Goal: Transaction & Acquisition: Subscribe to service/newsletter

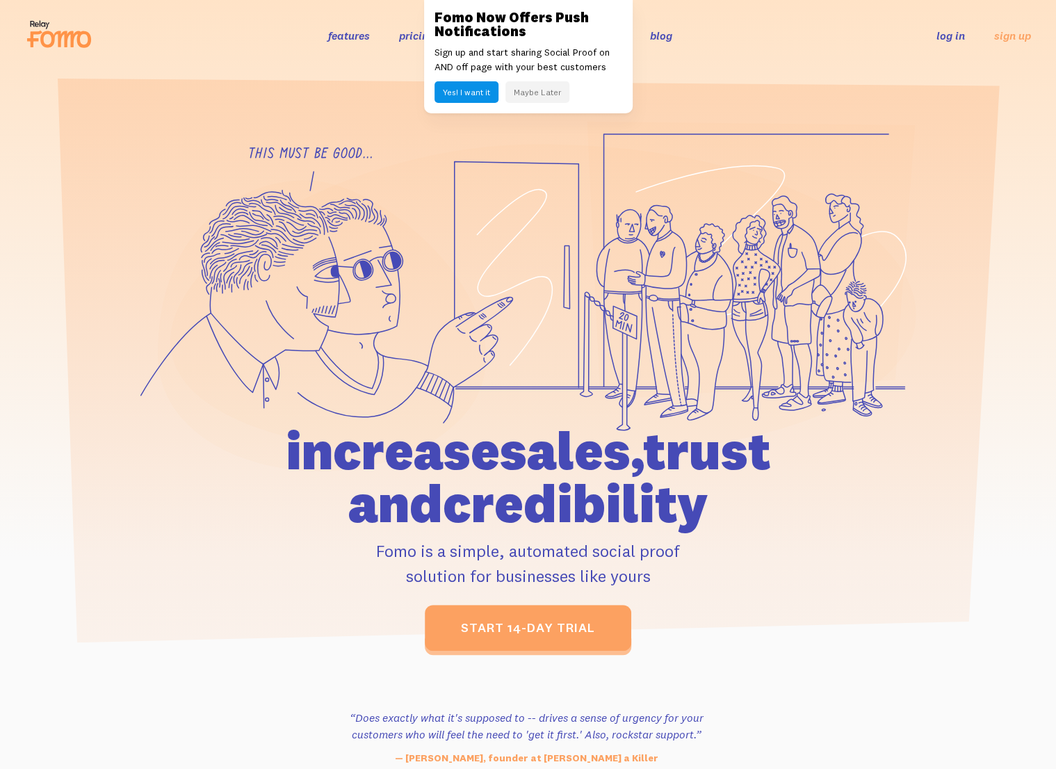
scroll to position [257, 0]
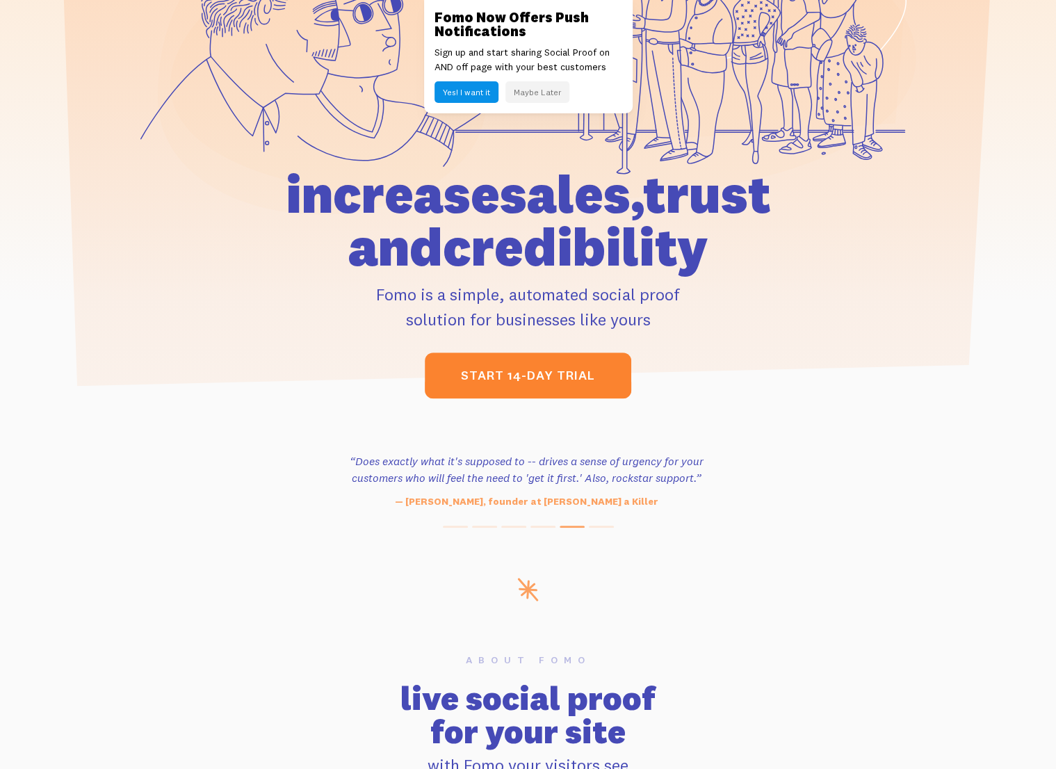
click at [510, 384] on link "start 14-day trial" at bounding box center [528, 375] width 206 height 46
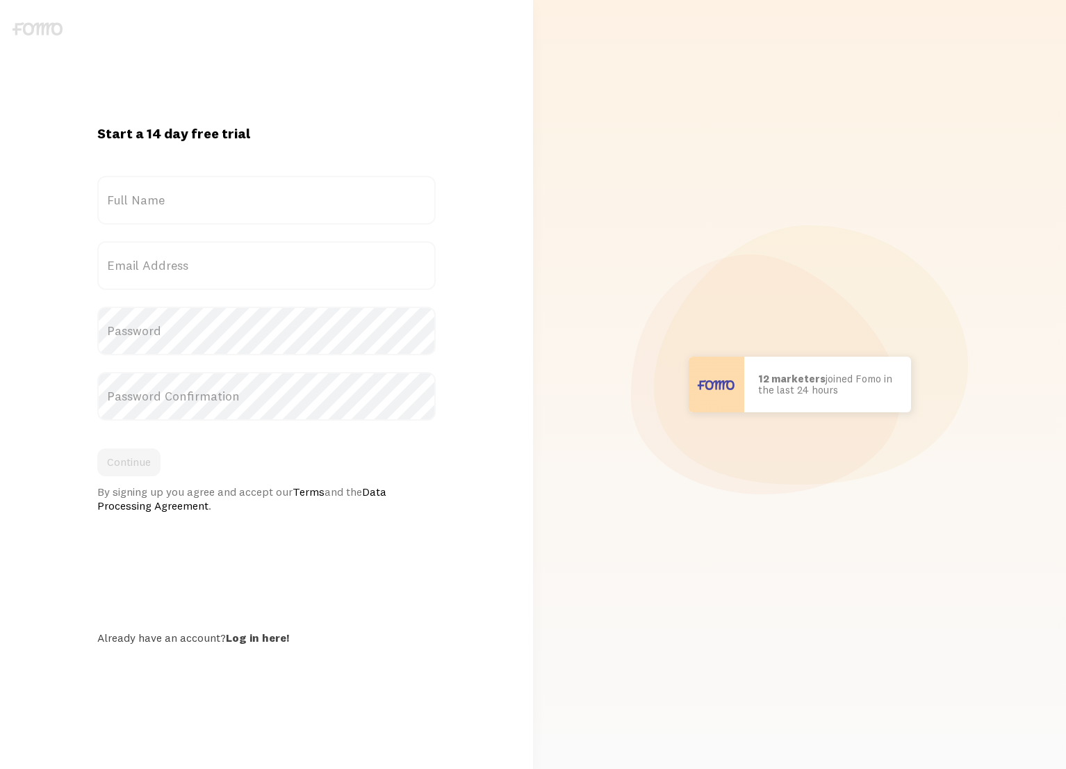
click at [58, 189] on div "Start a 14 day free trial {{ count }} people signed up today! Title Full Name E…" at bounding box center [266, 384] width 533 height 520
click at [72, 37] on div at bounding box center [37, 19] width 75 height 38
